Goal: Task Accomplishment & Management: Use online tool/utility

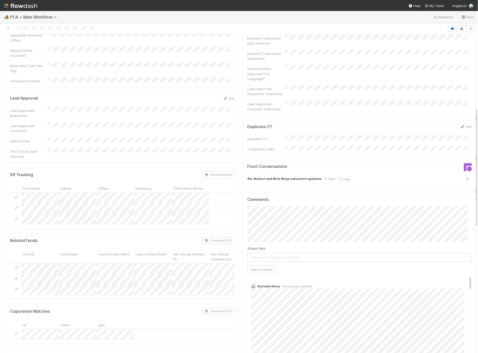
scroll to position [195, 0]
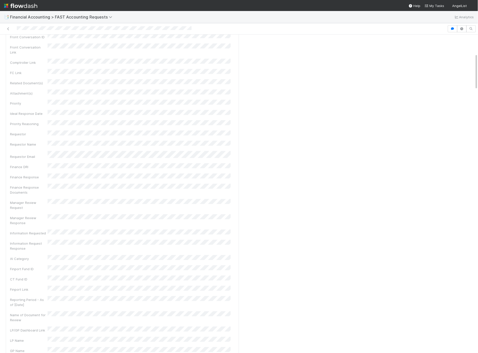
scroll to position [167, 0]
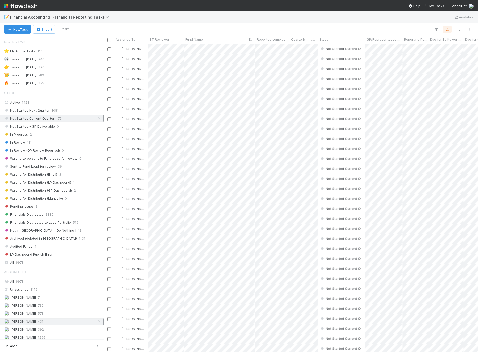
scroll to position [73, 0]
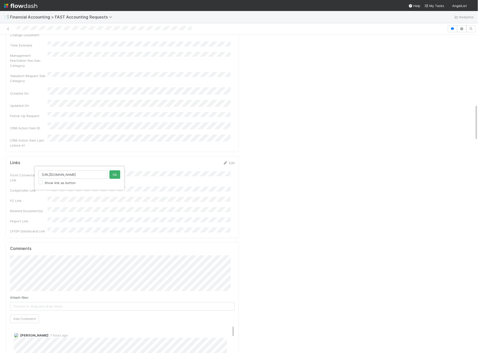
scroll to position [0, 90]
type input "https://comptroller.internal.angellist.com/v/fund_expenses/77d4b95d19084deba32f…"
click at [114, 176] on button "Ok" at bounding box center [114, 175] width 11 height 9
drag, startPoint x: 12, startPoint y: 199, endPoint x: 27, endPoint y: 196, distance: 15.3
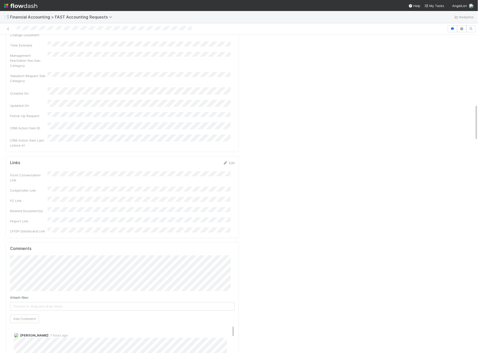
click at [19, 256] on div "Attach files: Choose or drag and drop file(s) Add Comment" at bounding box center [122, 290] width 225 height 68
click at [31, 325] on button "Add Comment" at bounding box center [24, 329] width 29 height 9
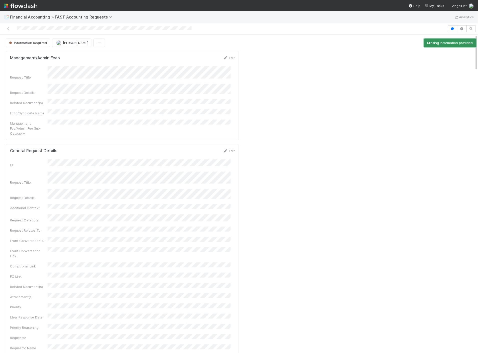
click at [434, 44] on button "Missing information provided" at bounding box center [450, 43] width 52 height 9
click at [463, 44] on button "Start" at bounding box center [469, 43] width 14 height 9
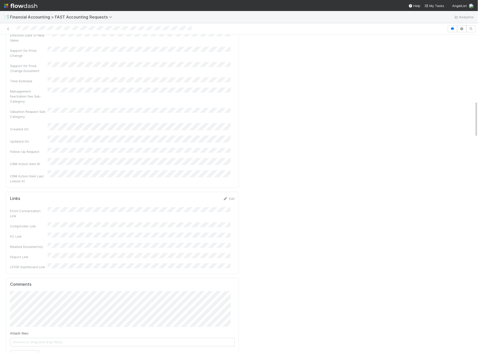
scroll to position [584, 0]
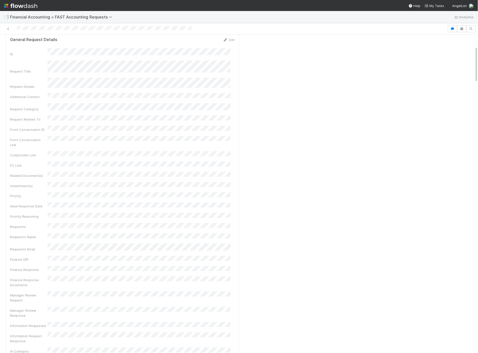
scroll to position [0, 0]
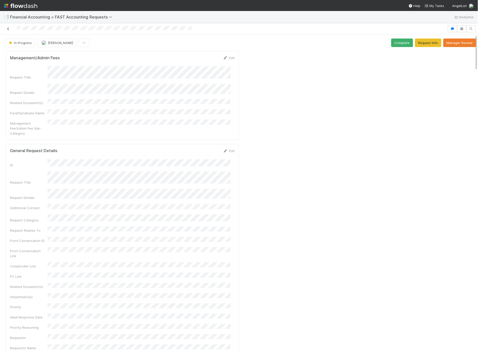
click at [7, 28] on icon at bounding box center [8, 28] width 5 height 3
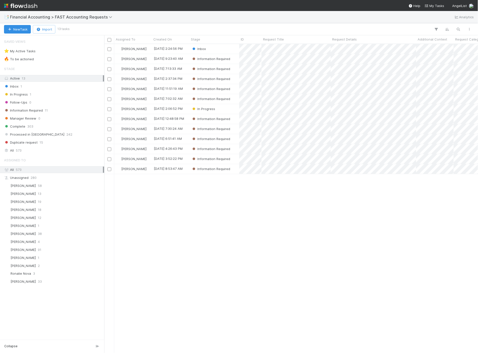
scroll to position [305, 369]
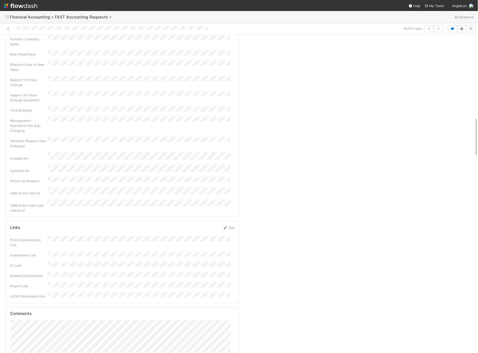
scroll to position [668, 0]
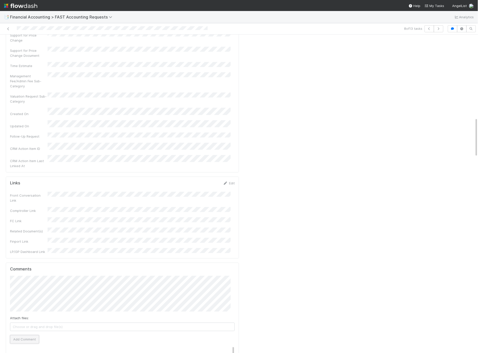
click at [13, 336] on button "Add Comment" at bounding box center [24, 340] width 29 height 9
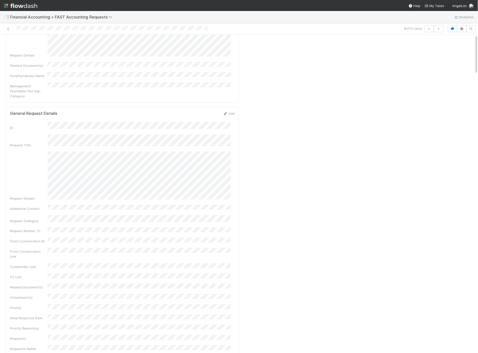
scroll to position [0, 0]
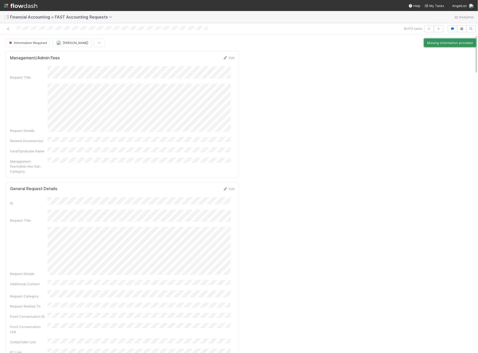
click at [436, 43] on button "Missing information provided" at bounding box center [450, 43] width 52 height 9
click at [463, 43] on button "Start" at bounding box center [469, 43] width 14 height 9
click at [394, 42] on button "Complete" at bounding box center [402, 43] width 22 height 9
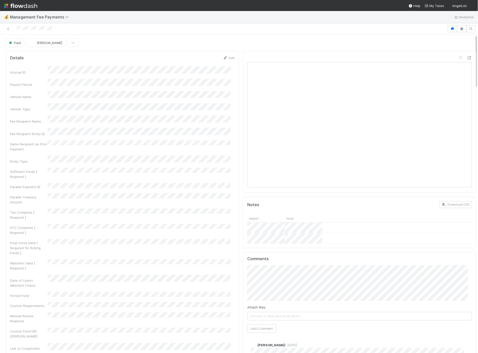
scroll to position [83, 0]
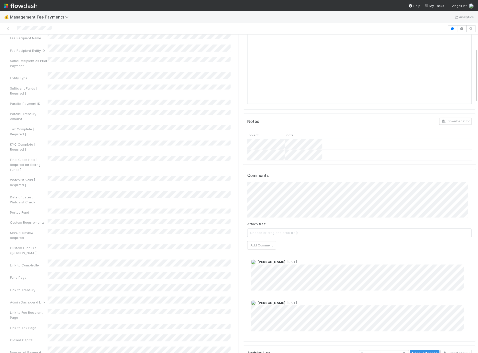
drag, startPoint x: 352, startPoint y: 301, endPoint x: 301, endPoint y: 241, distance: 79.2
click at [301, 241] on div "Attach files: Choose or drag and drop file(s) Add Comment" at bounding box center [359, 216] width 225 height 68
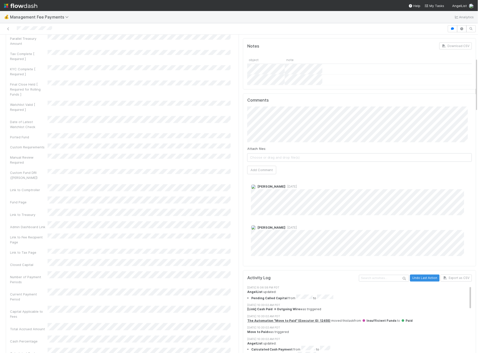
scroll to position [139, 0]
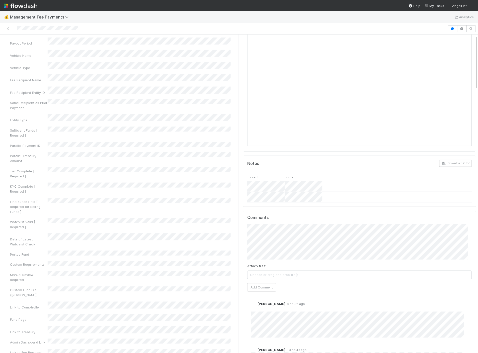
scroll to position [56, 0]
